Goal: Find specific page/section: Find specific page/section

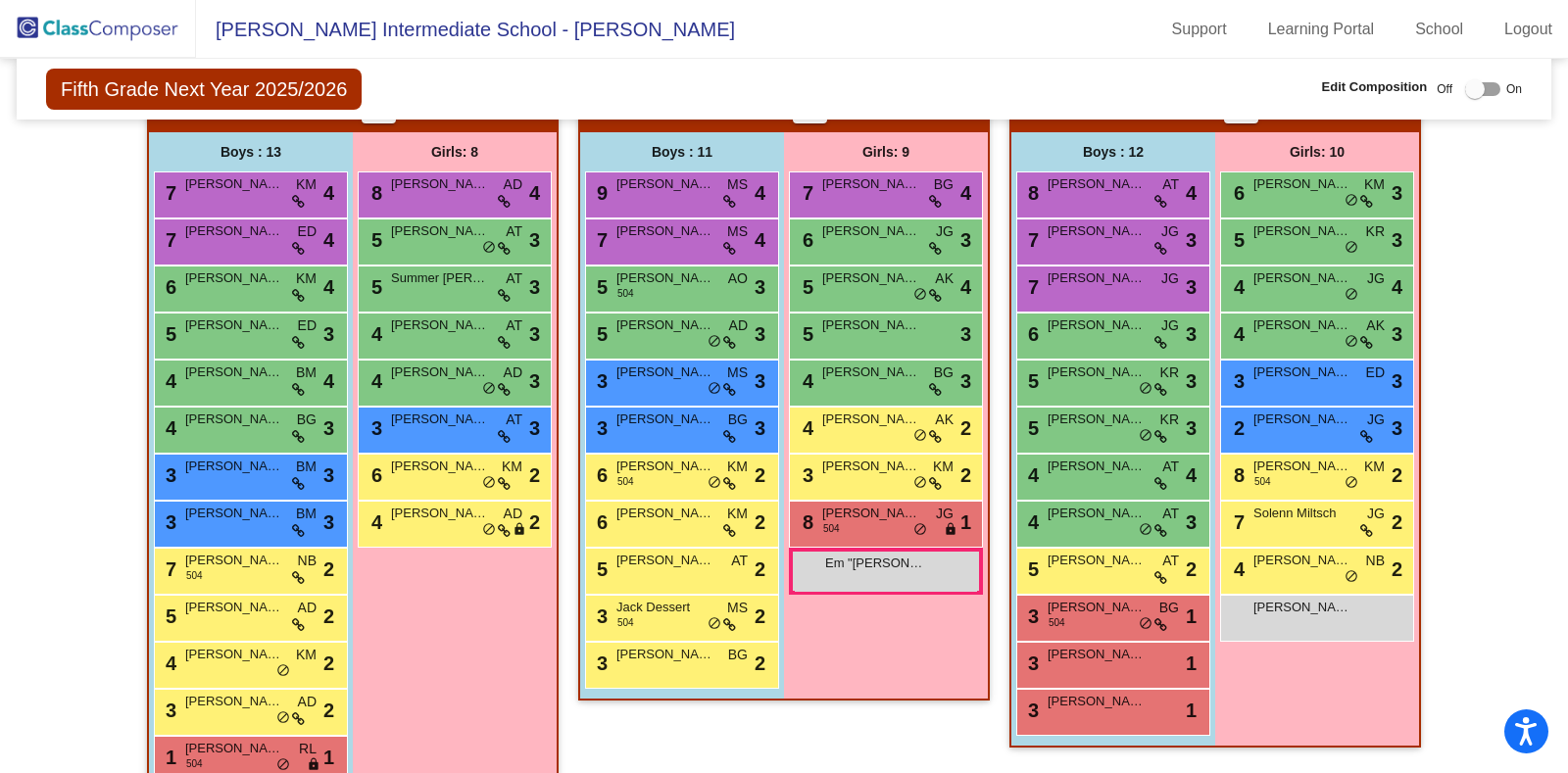
scroll to position [4035, 0]
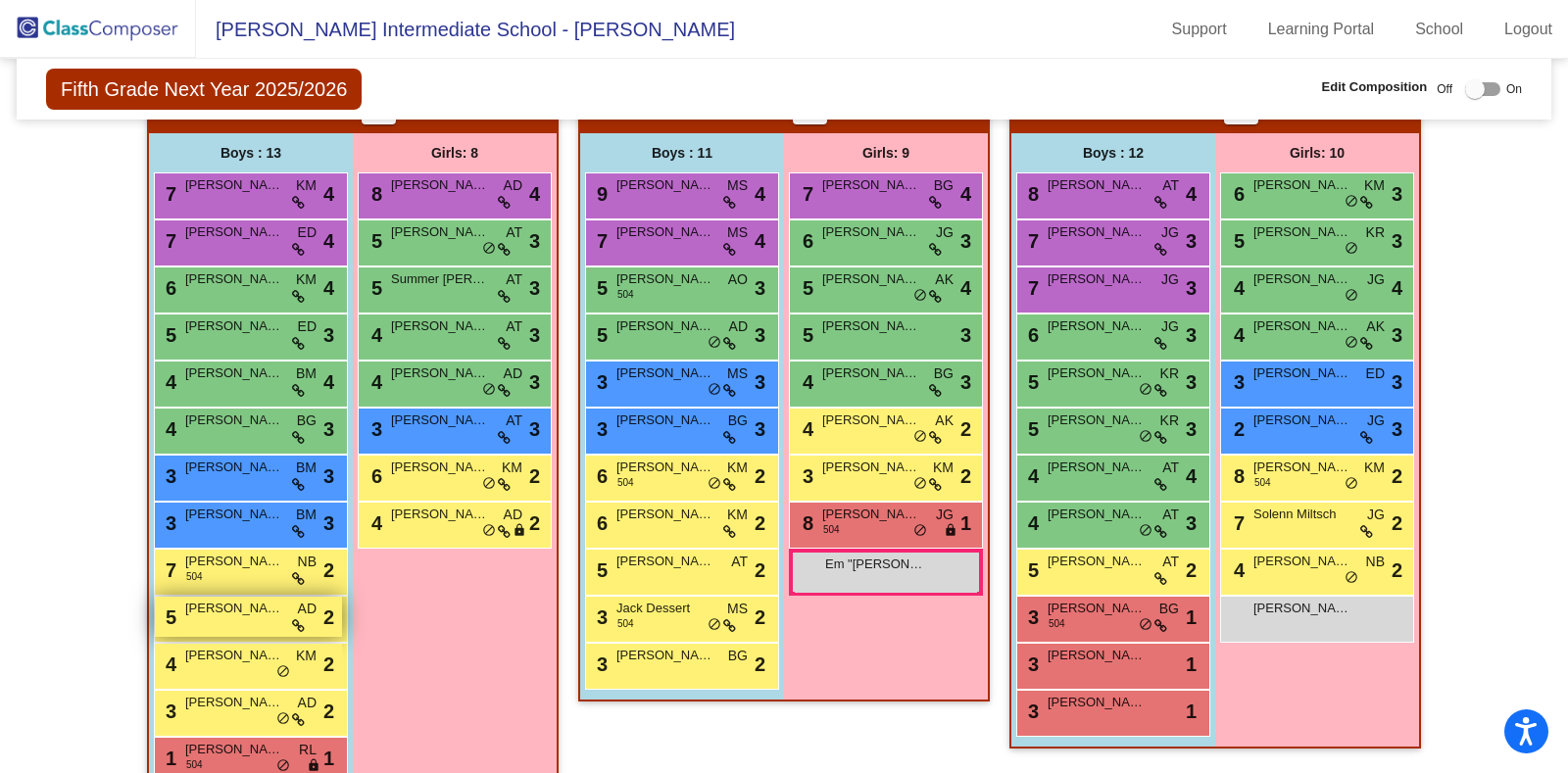
click at [215, 605] on span "[PERSON_NAME]" at bounding box center [234, 609] width 98 height 20
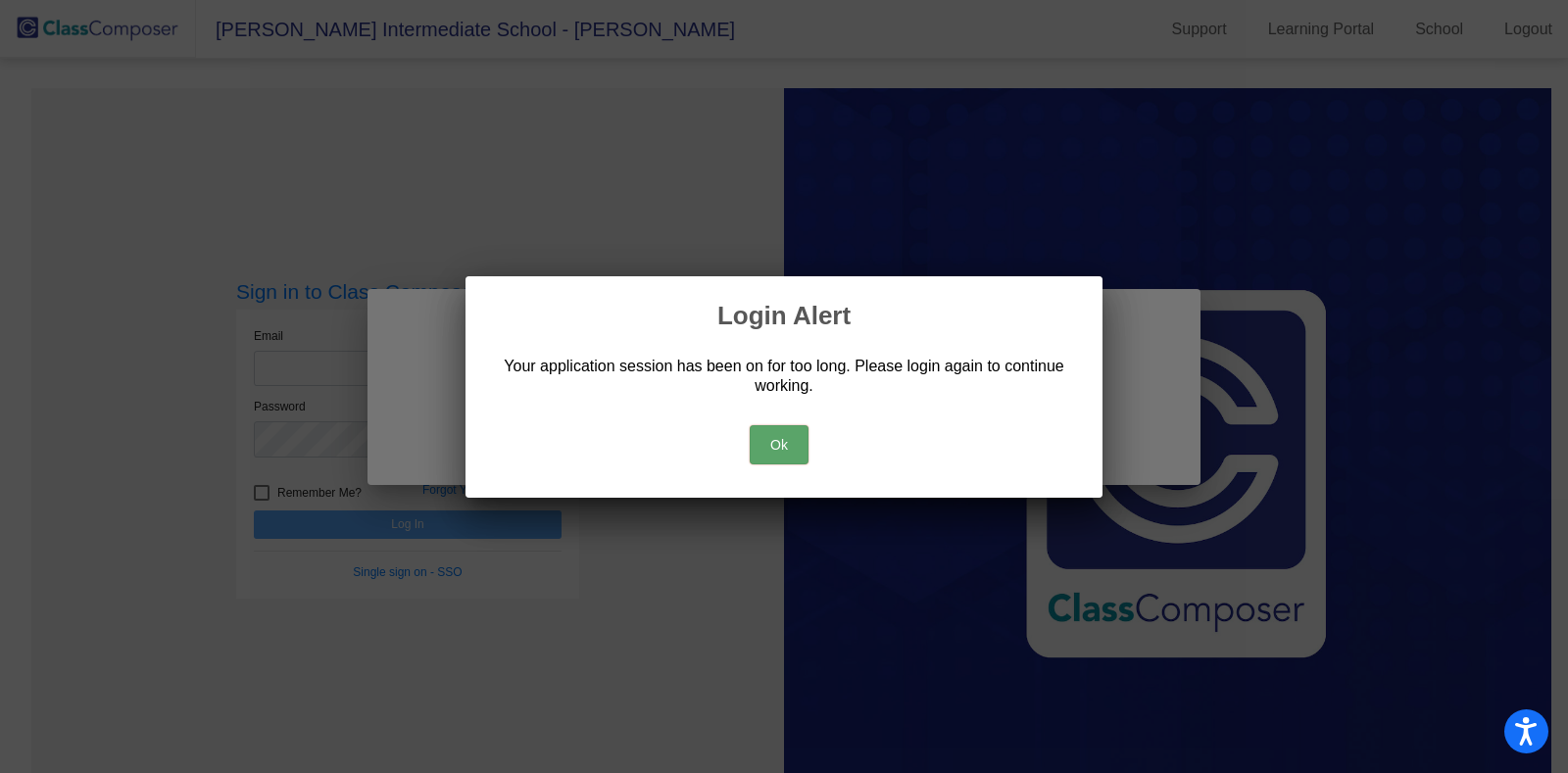
click at [788, 430] on button "Ok" at bounding box center [778, 445] width 58 height 40
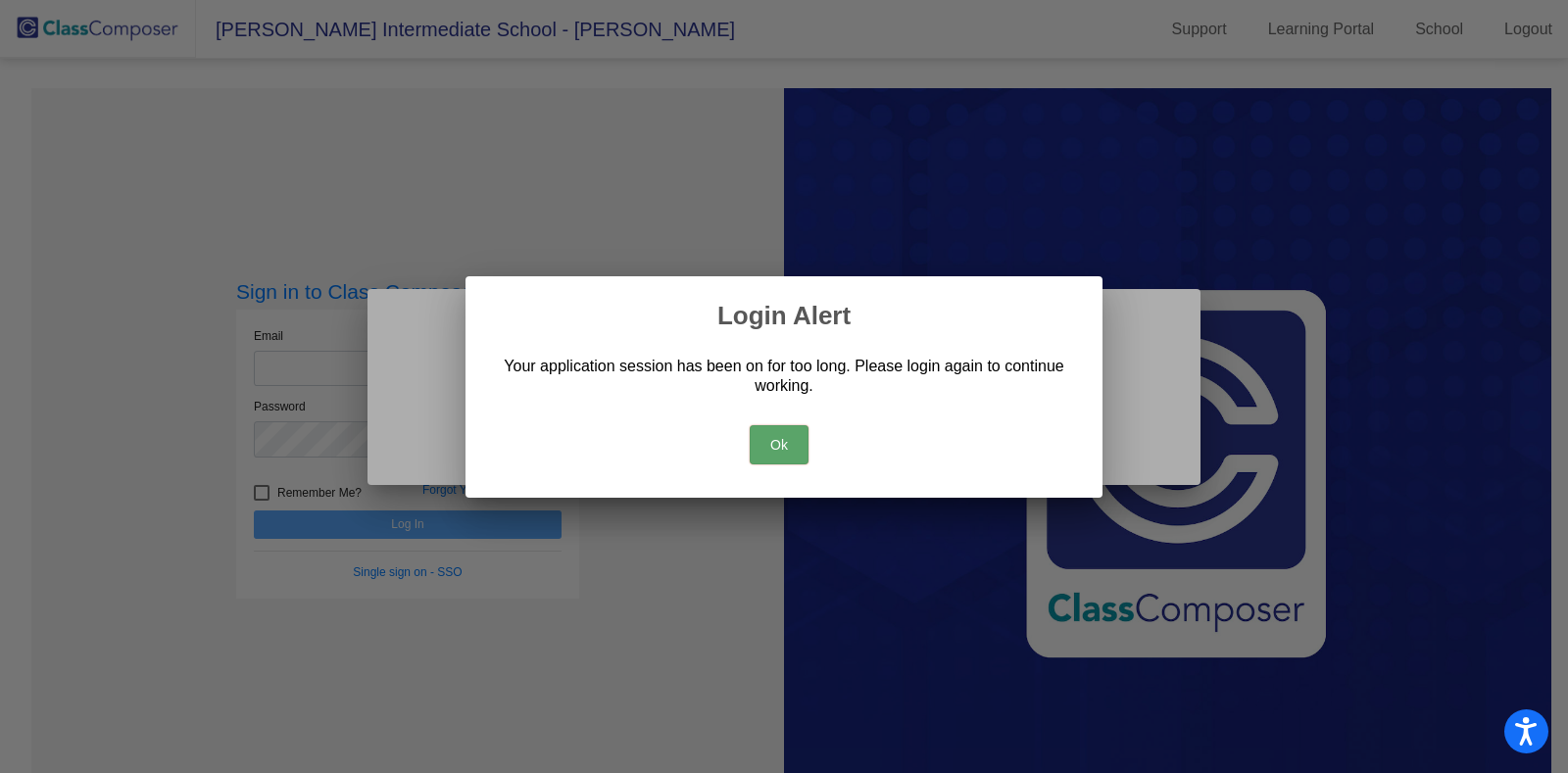
click at [788, 430] on button "Ok" at bounding box center [778, 445] width 58 height 40
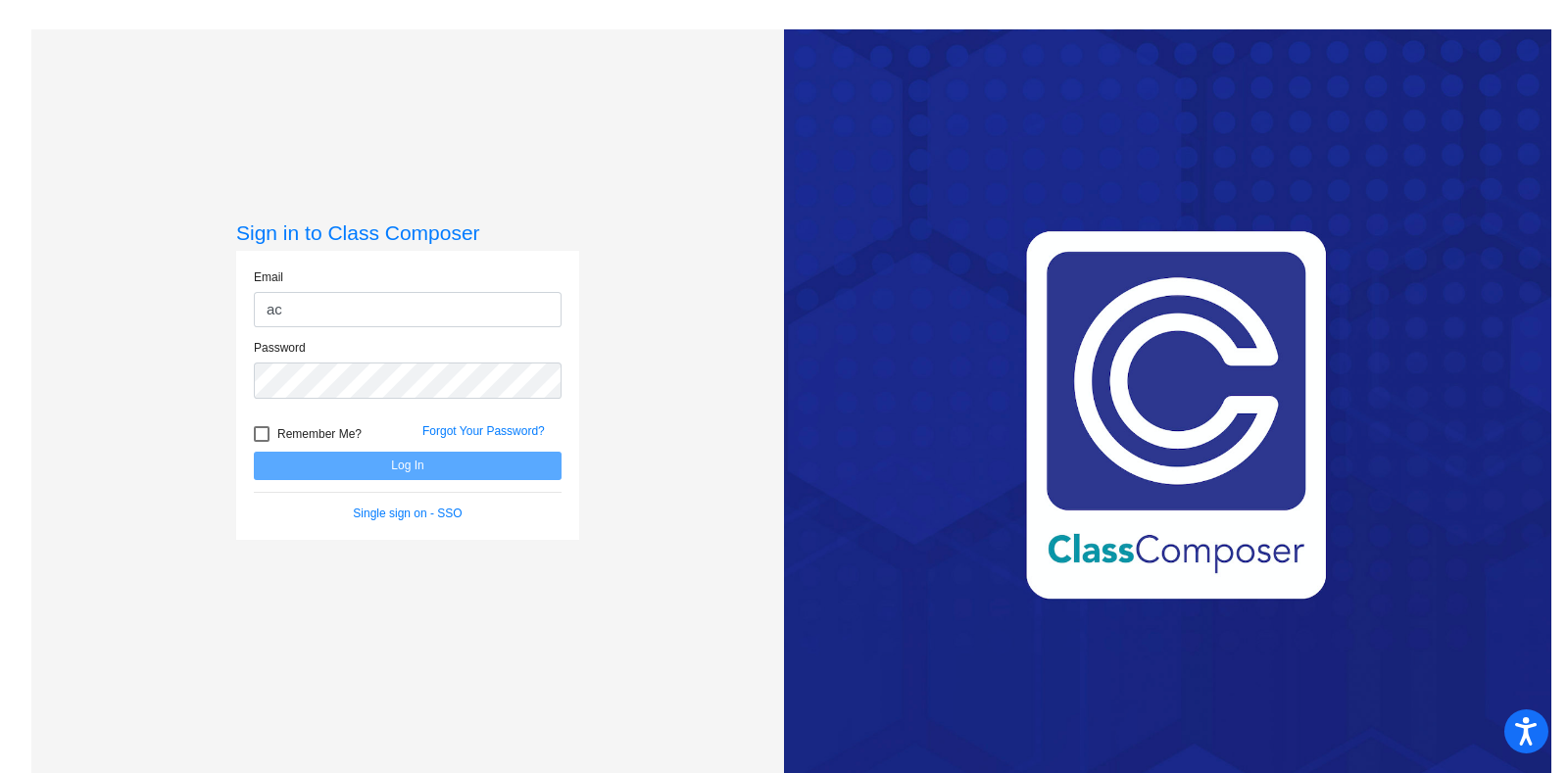
type input "a"
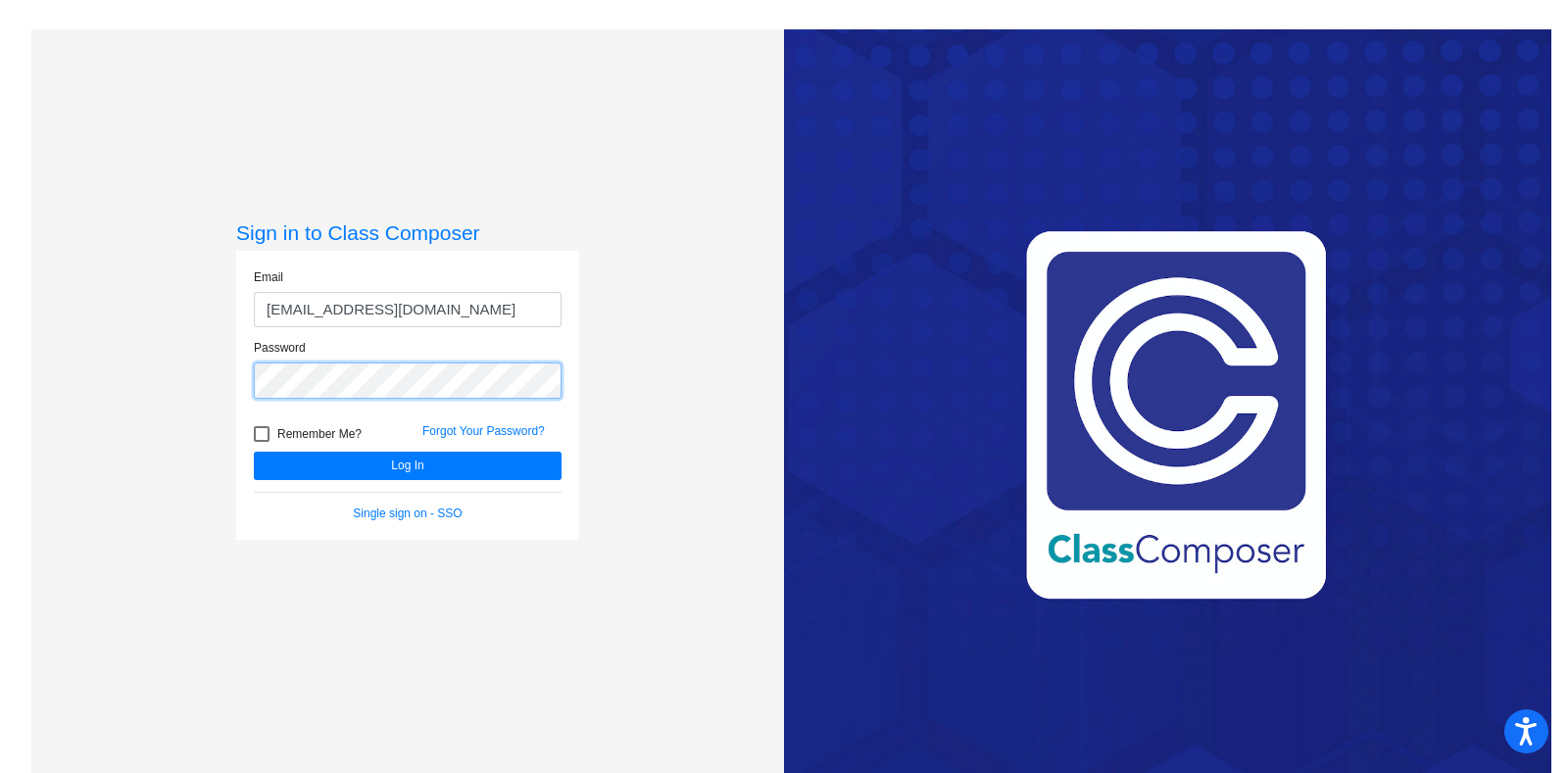
click at [253, 451] on button "Log In" at bounding box center [407, 465] width 308 height 29
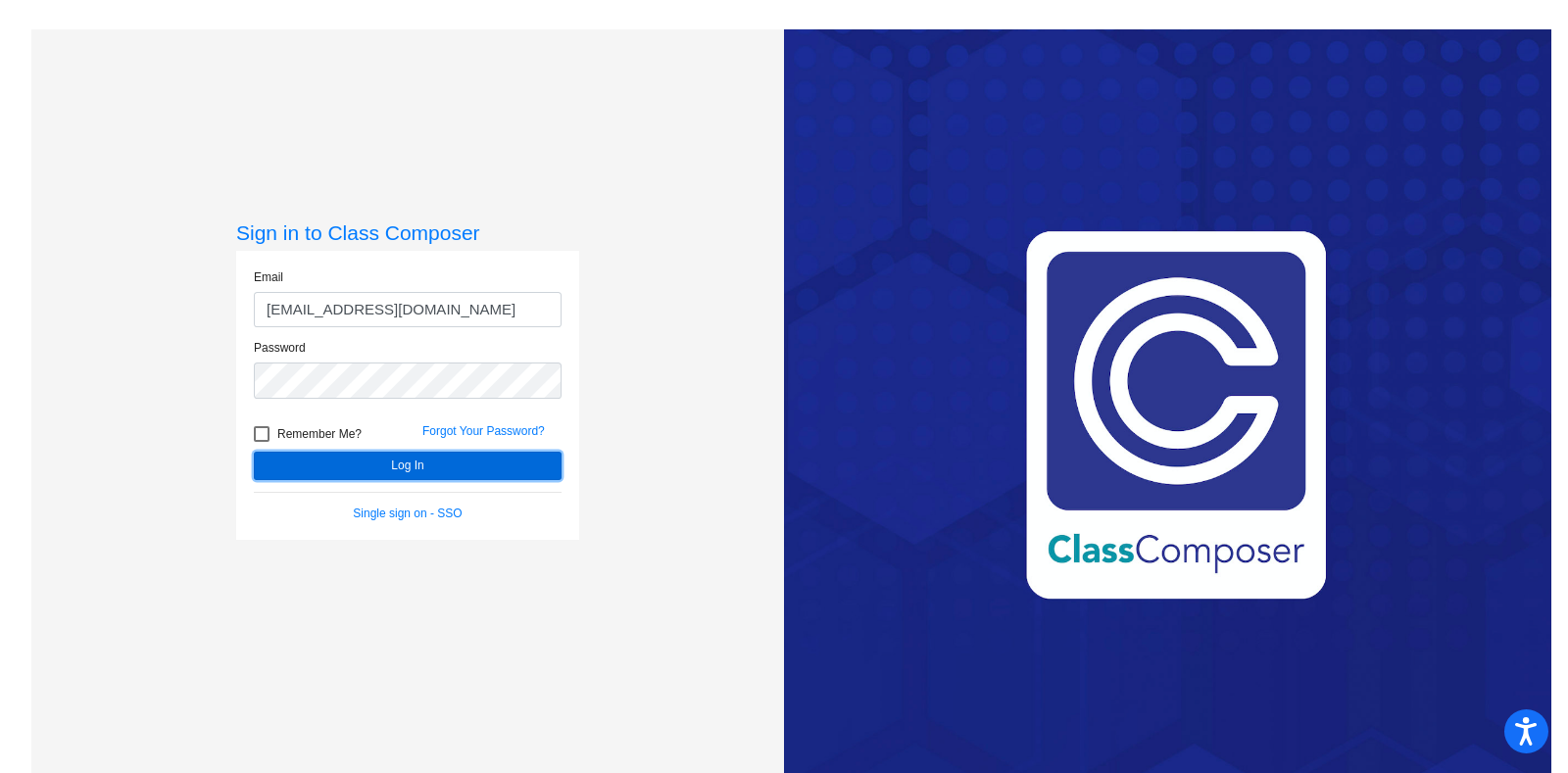
click at [397, 464] on button "Log In" at bounding box center [407, 465] width 308 height 29
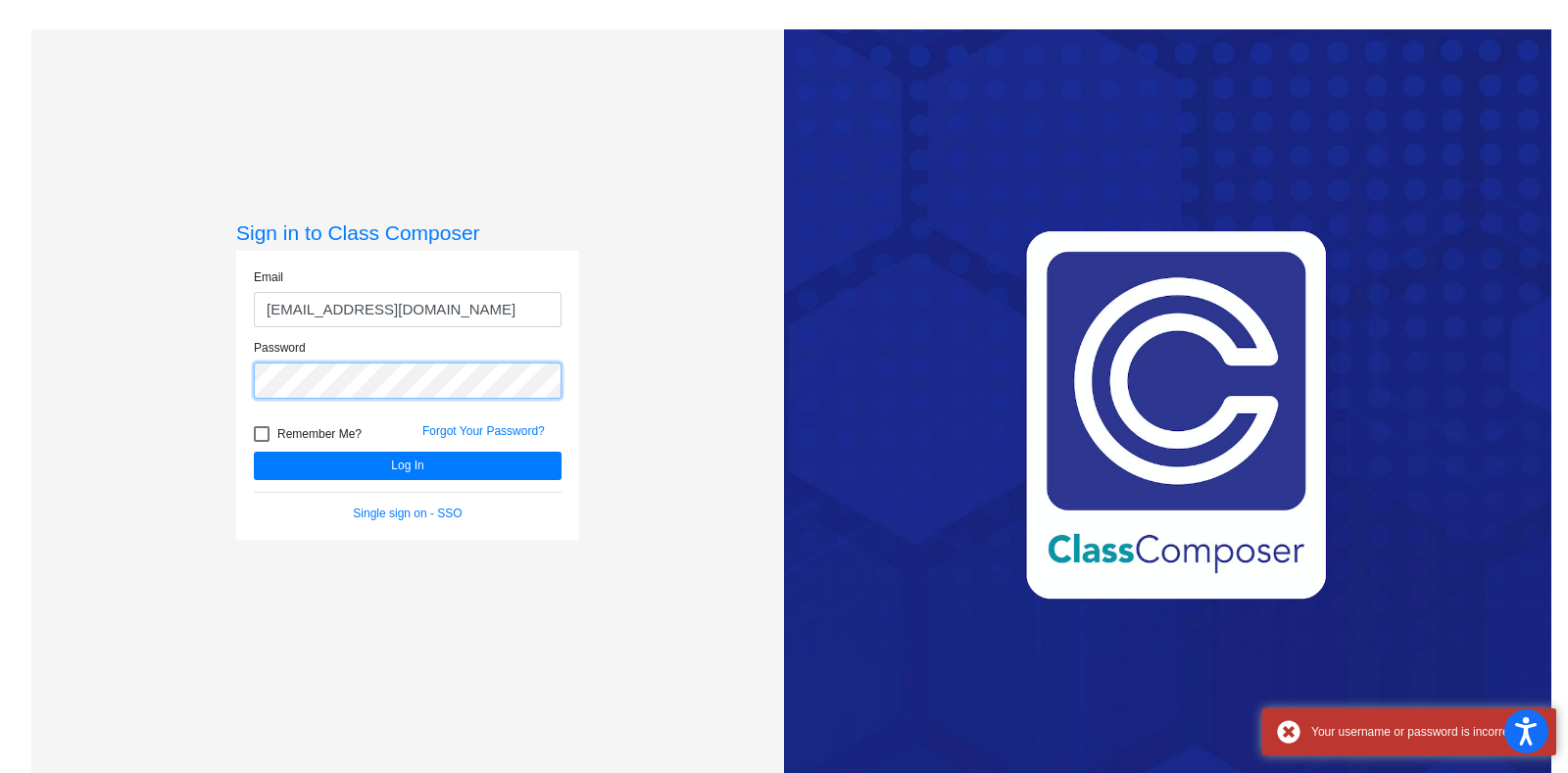
click at [122, 384] on div "Sign in to Class Composer Email [EMAIL_ADDRESS][DOMAIN_NAME] Password Remember …" at bounding box center [408, 416] width 752 height 773
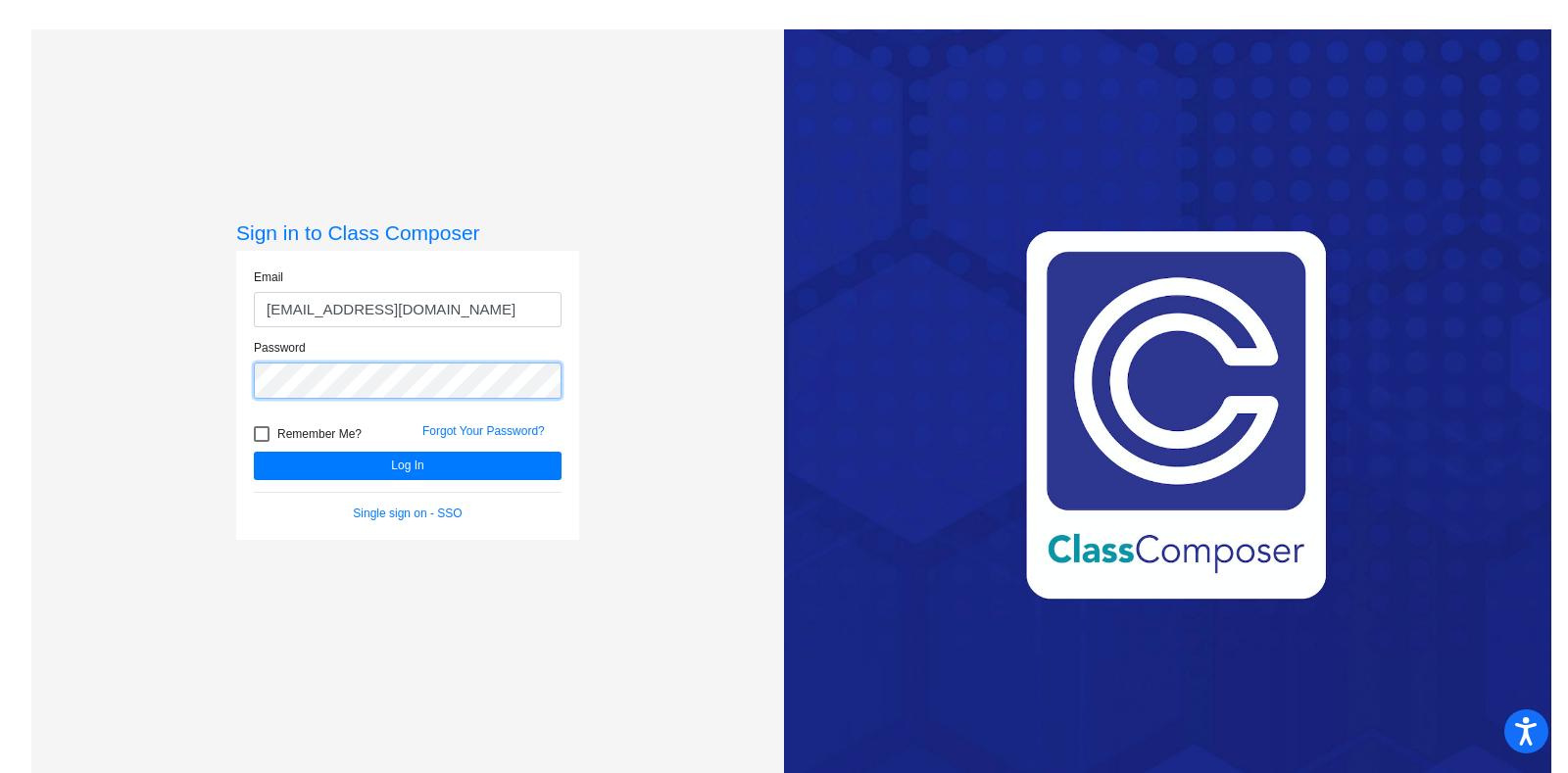
click at [253, 451] on button "Log In" at bounding box center [407, 465] width 308 height 29
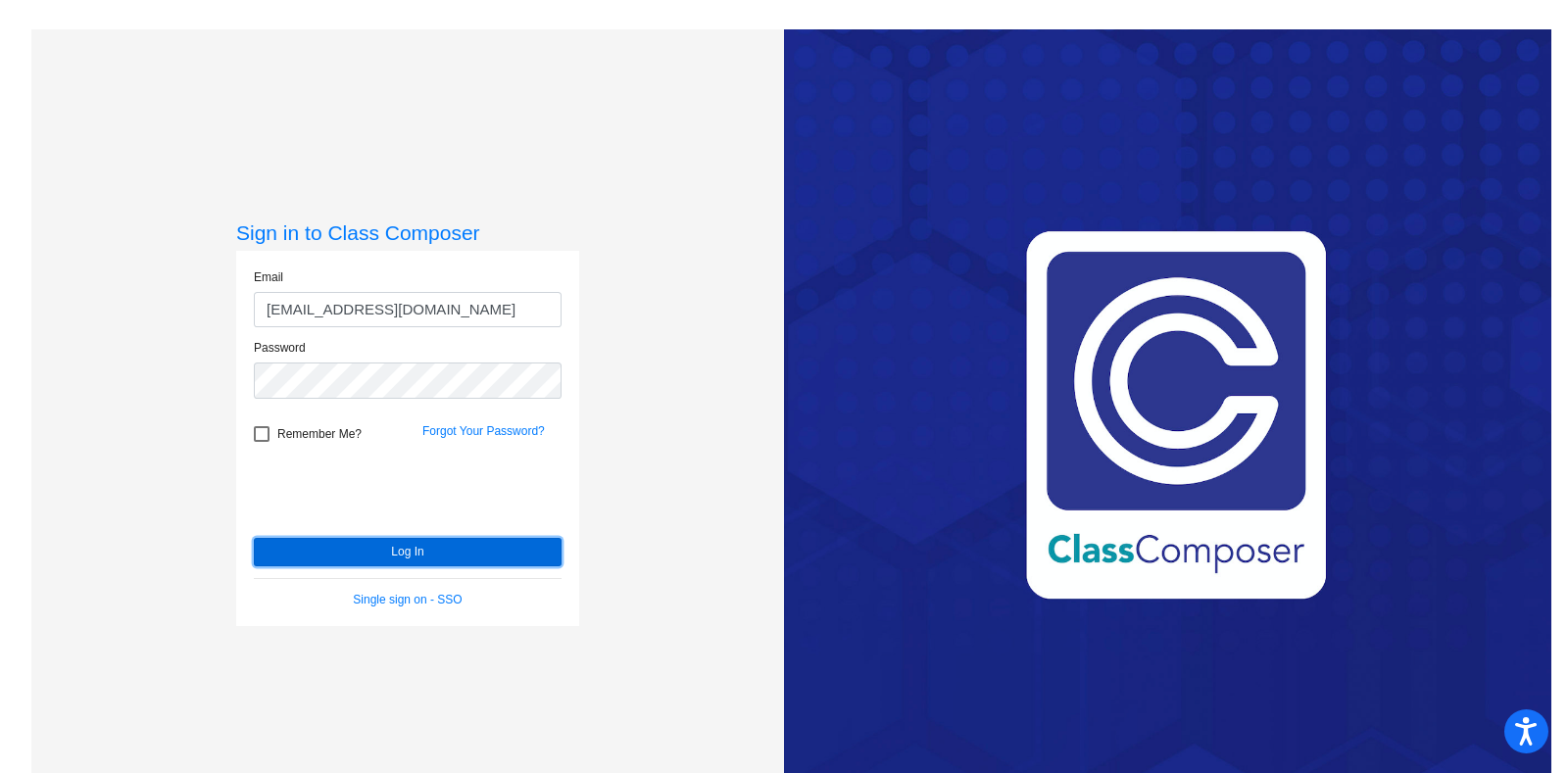
click at [368, 538] on button "Log In" at bounding box center [407, 551] width 308 height 29
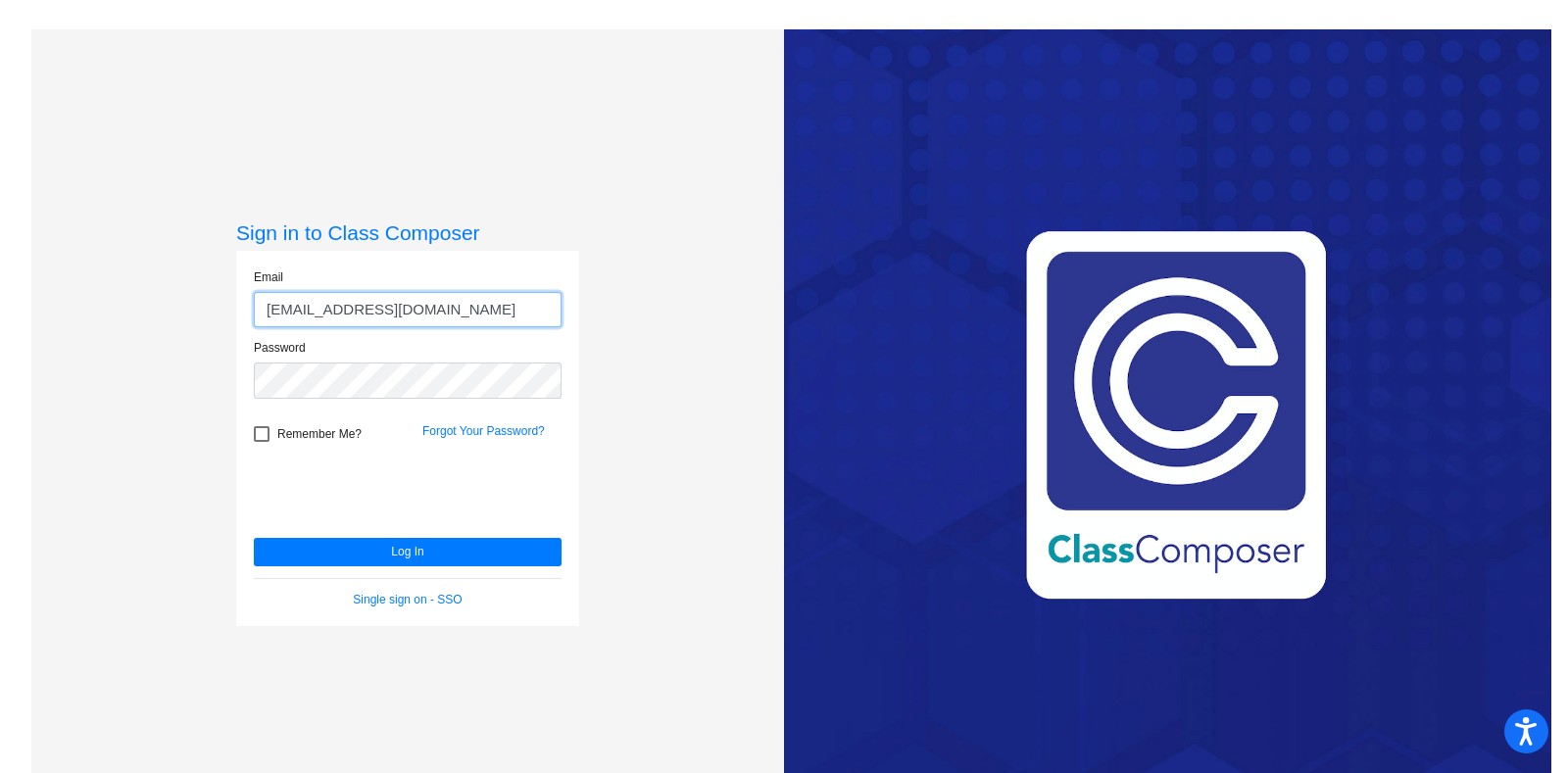
drag, startPoint x: 492, startPoint y: 303, endPoint x: 131, endPoint y: 288, distance: 361.3
click at [131, 288] on div "Sign in to Class Composer Email [EMAIL_ADDRESS][DOMAIN_NAME] Password Remember …" at bounding box center [408, 416] width 752 height 773
type input "[EMAIL_ADDRESS][DOMAIN_NAME]"
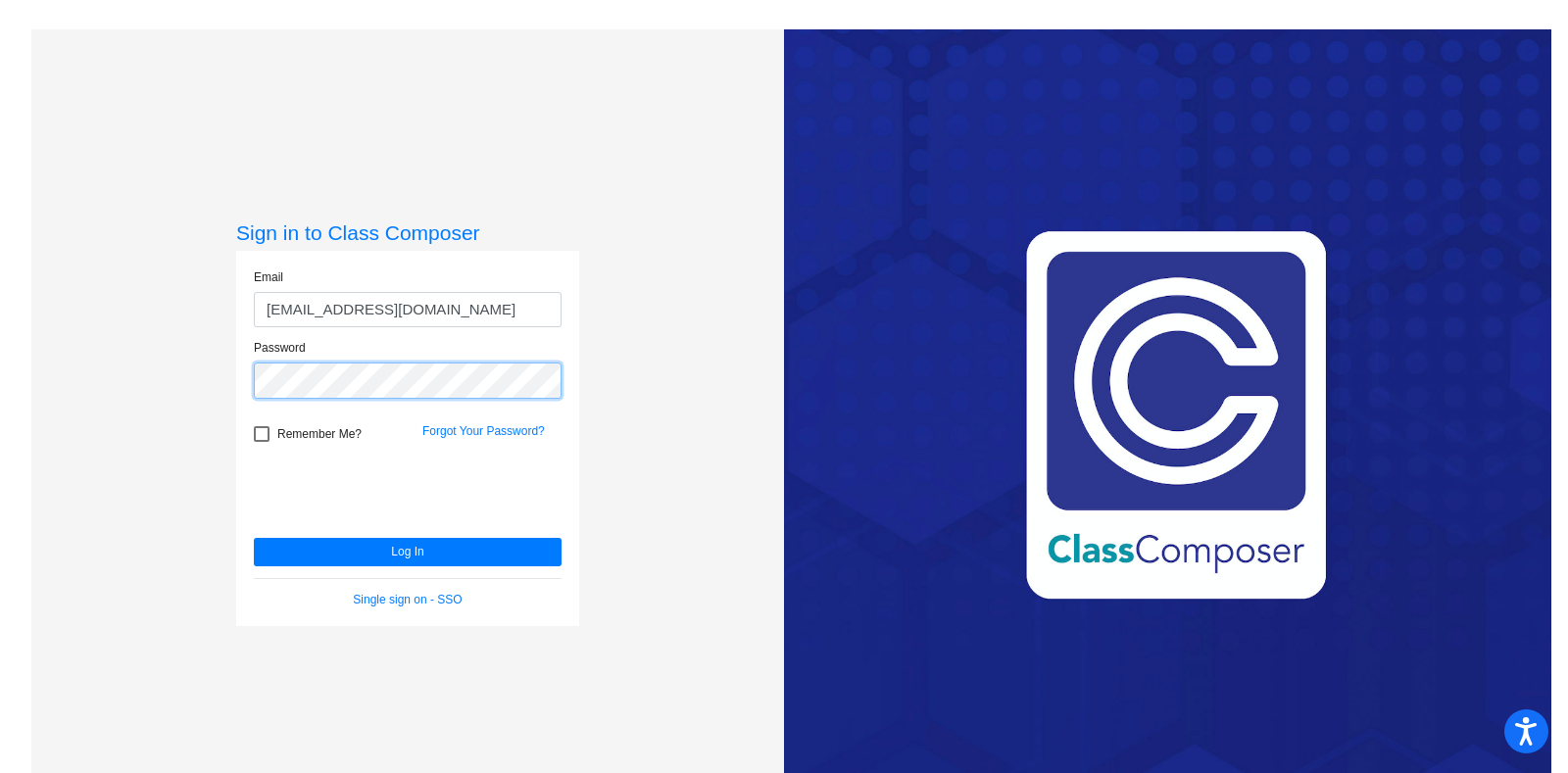
click at [253, 537] on button "Log In" at bounding box center [407, 551] width 308 height 29
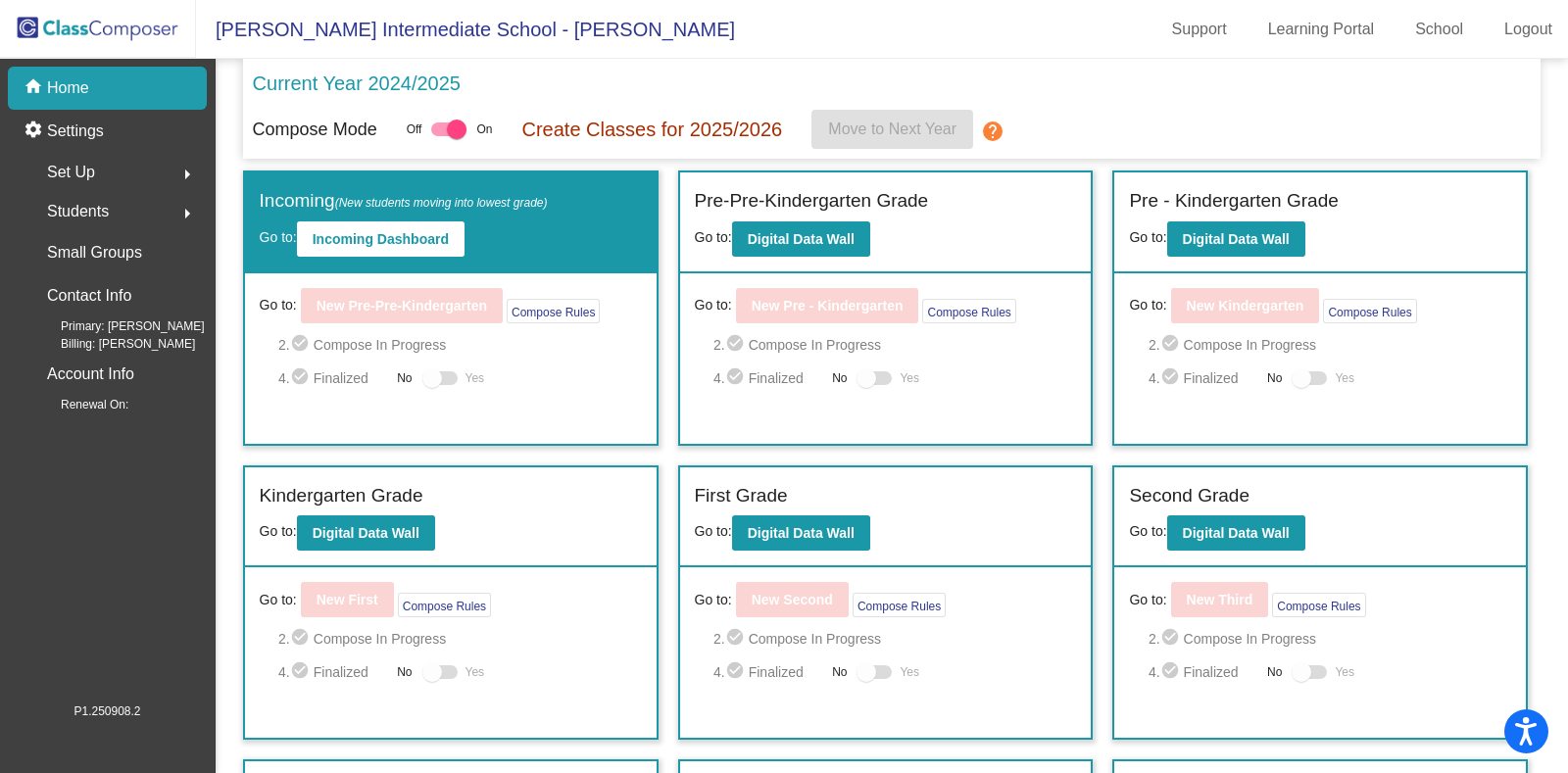
scroll to position [379, 0]
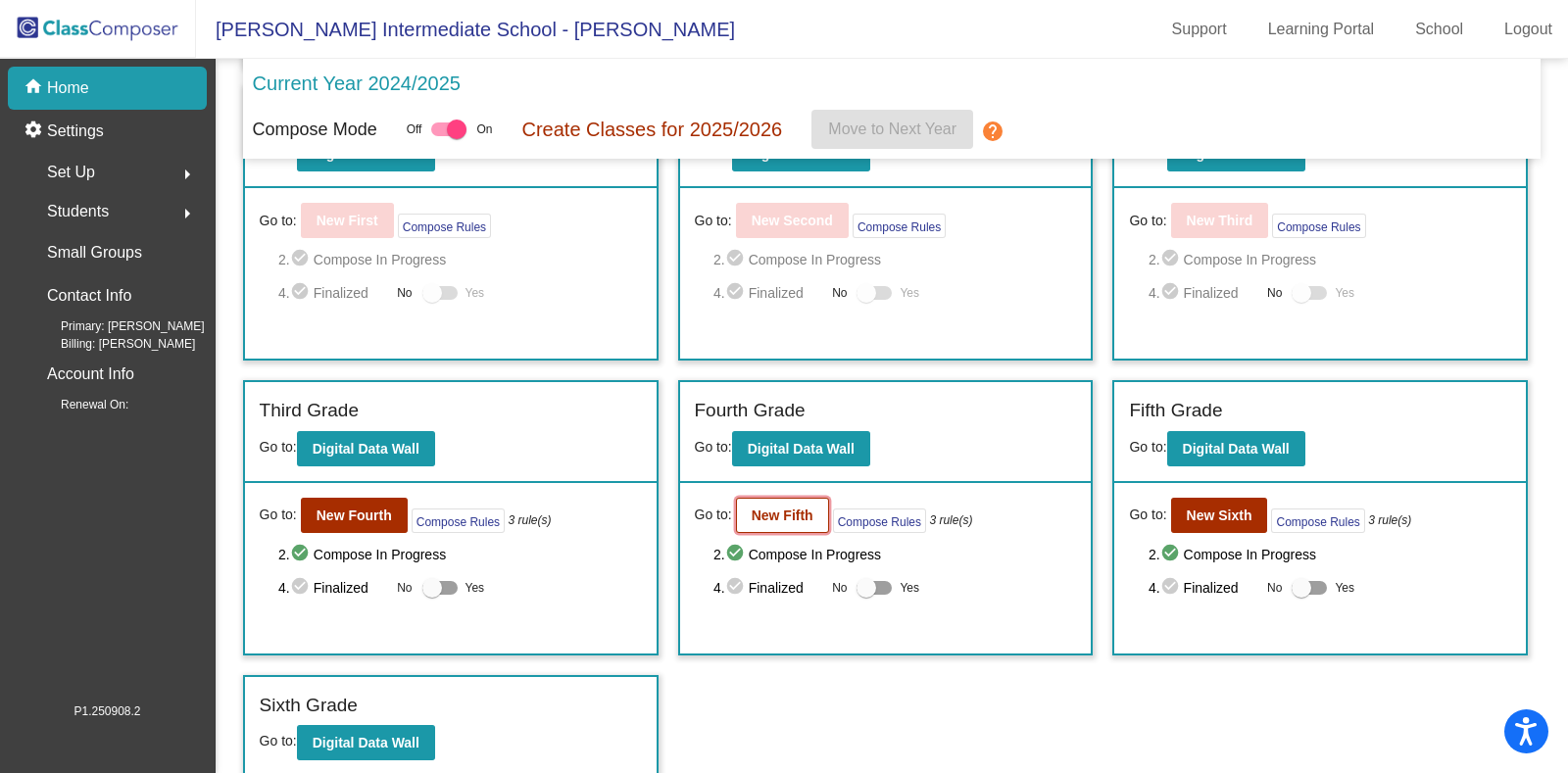
click at [777, 498] on button "New Fifth" at bounding box center [782, 516] width 93 height 36
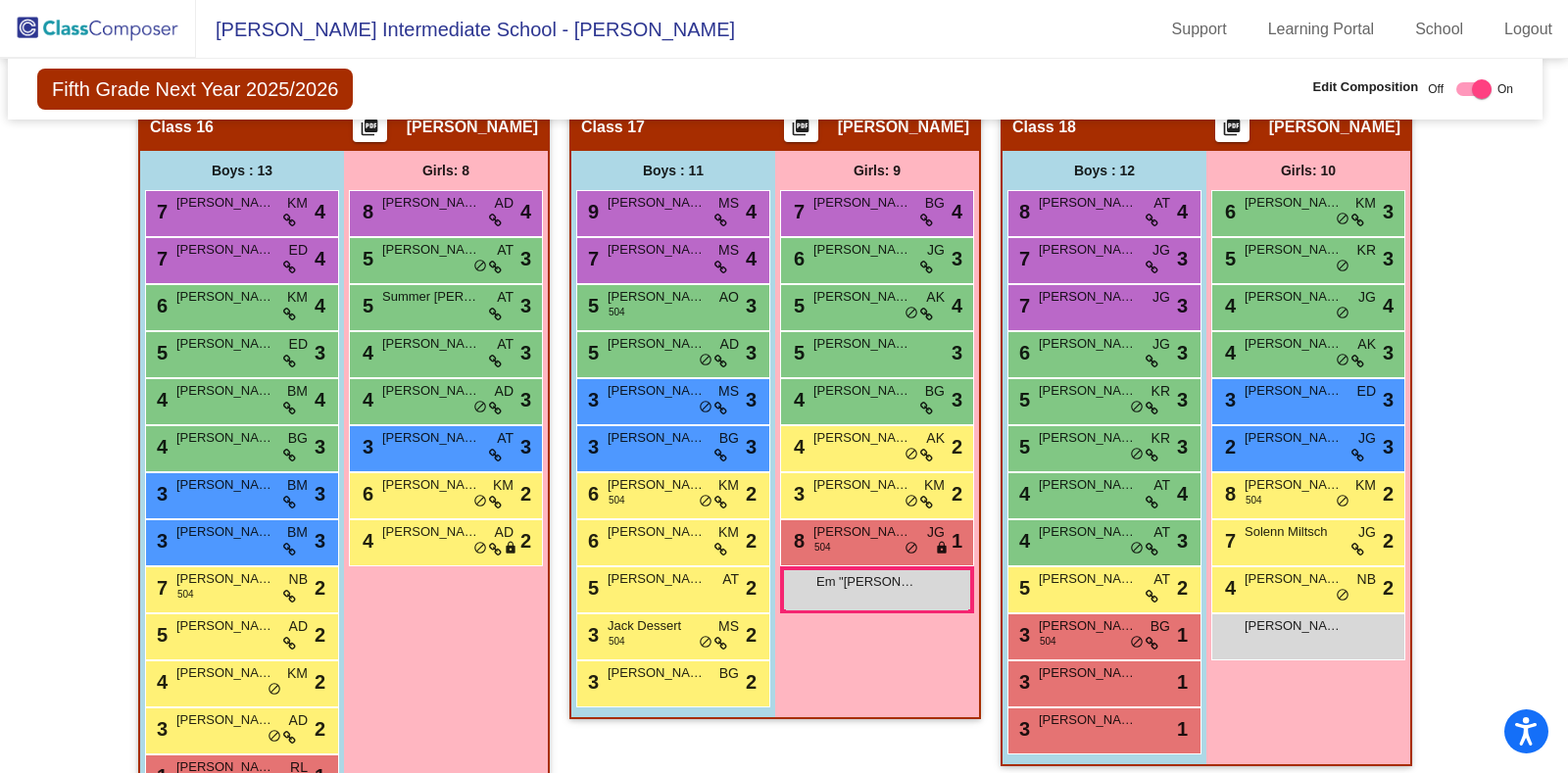
scroll to position [4016, 9]
